Goal: Transaction & Acquisition: Purchase product/service

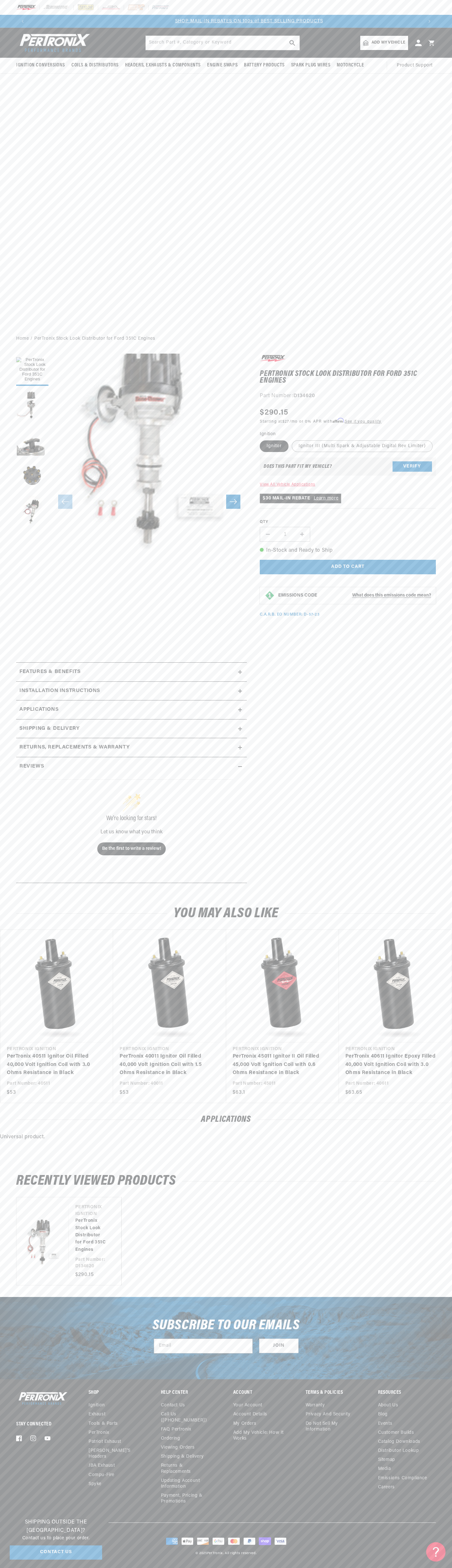
click at [21, 5] on img at bounding box center [26, 7] width 20 height 7
click at [422, 379] on h1 "PerTronix Stock Look Distributor for Ford 351C Engines" at bounding box center [347, 377] width 176 height 13
click at [317, 1567] on html "Skip to content Your cart Your cart is empty Get the right parts the first time…" at bounding box center [226, 784] width 452 height 1568
click at [5, 704] on section "PerTronix Stock Look Distributor for Ford 351C Engines PerTronix Stock Look Dis…" at bounding box center [226, 620] width 452 height 546
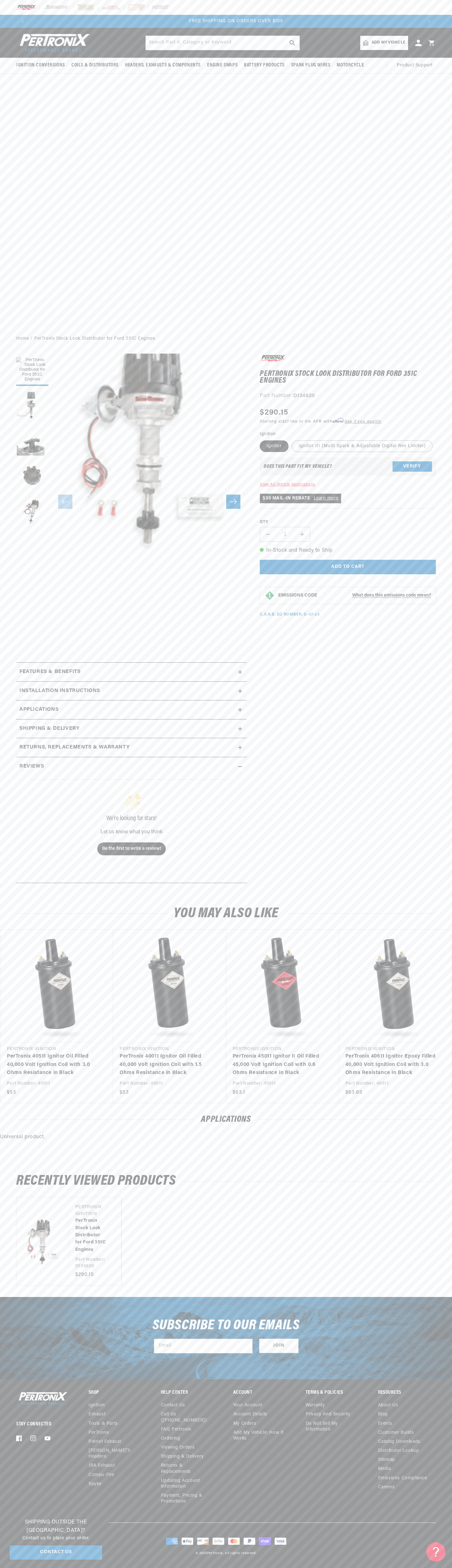
scroll to position [0, 787]
